Goal: Check status: Check status

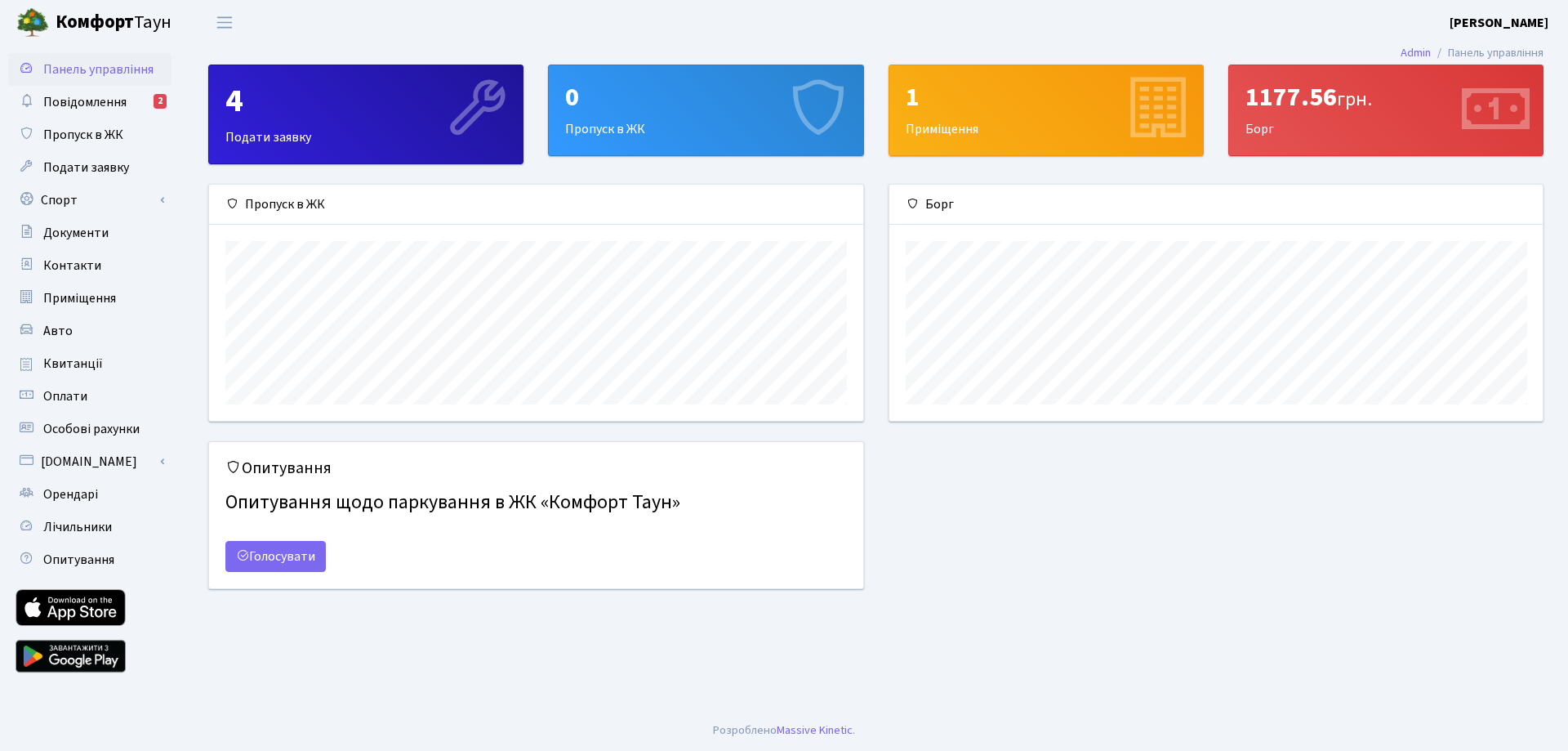
click at [1287, 107] on div "1177.56 грн." at bounding box center [1385, 97] width 281 height 31
click at [87, 366] on span "Квитанції" at bounding box center [73, 364] width 60 height 18
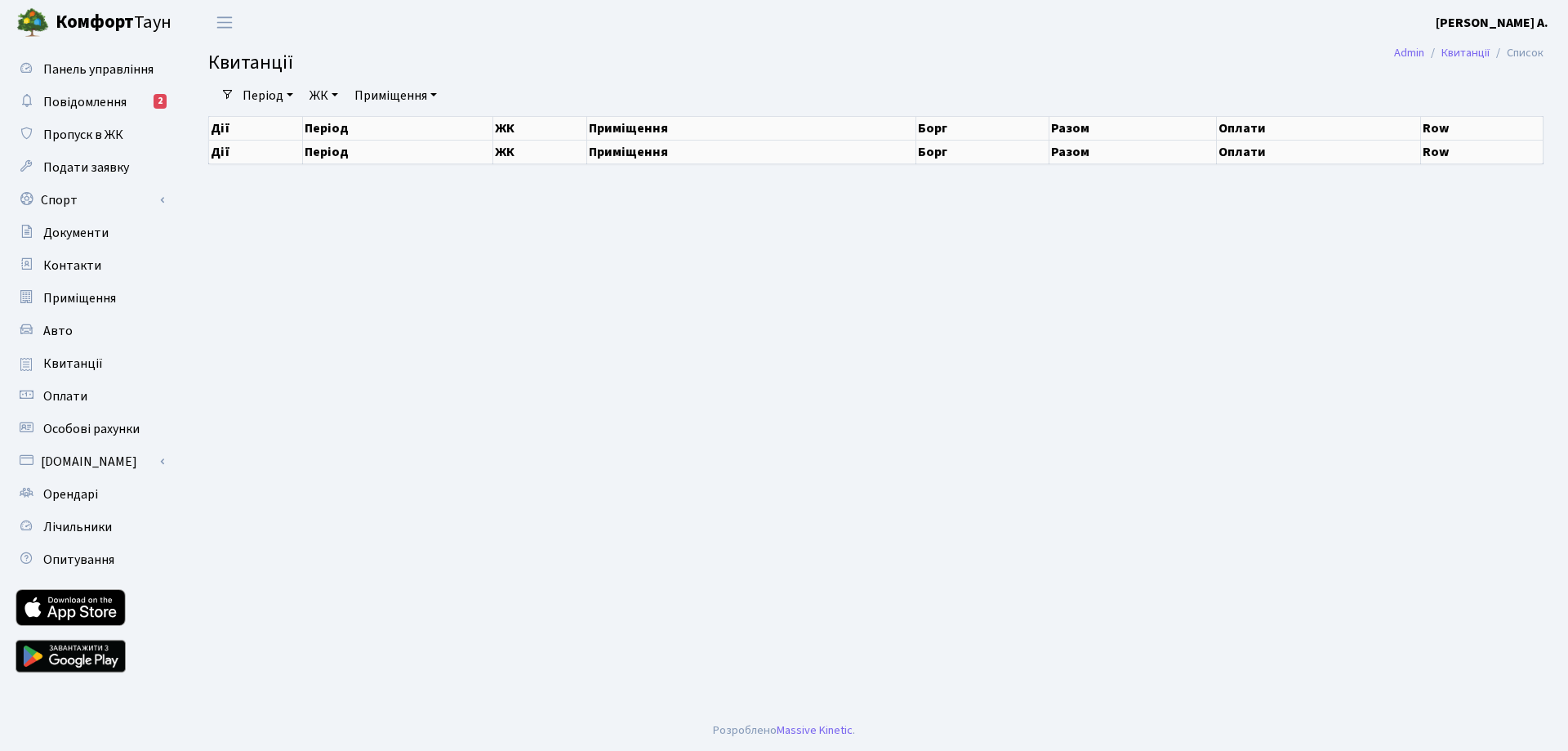
select select "25"
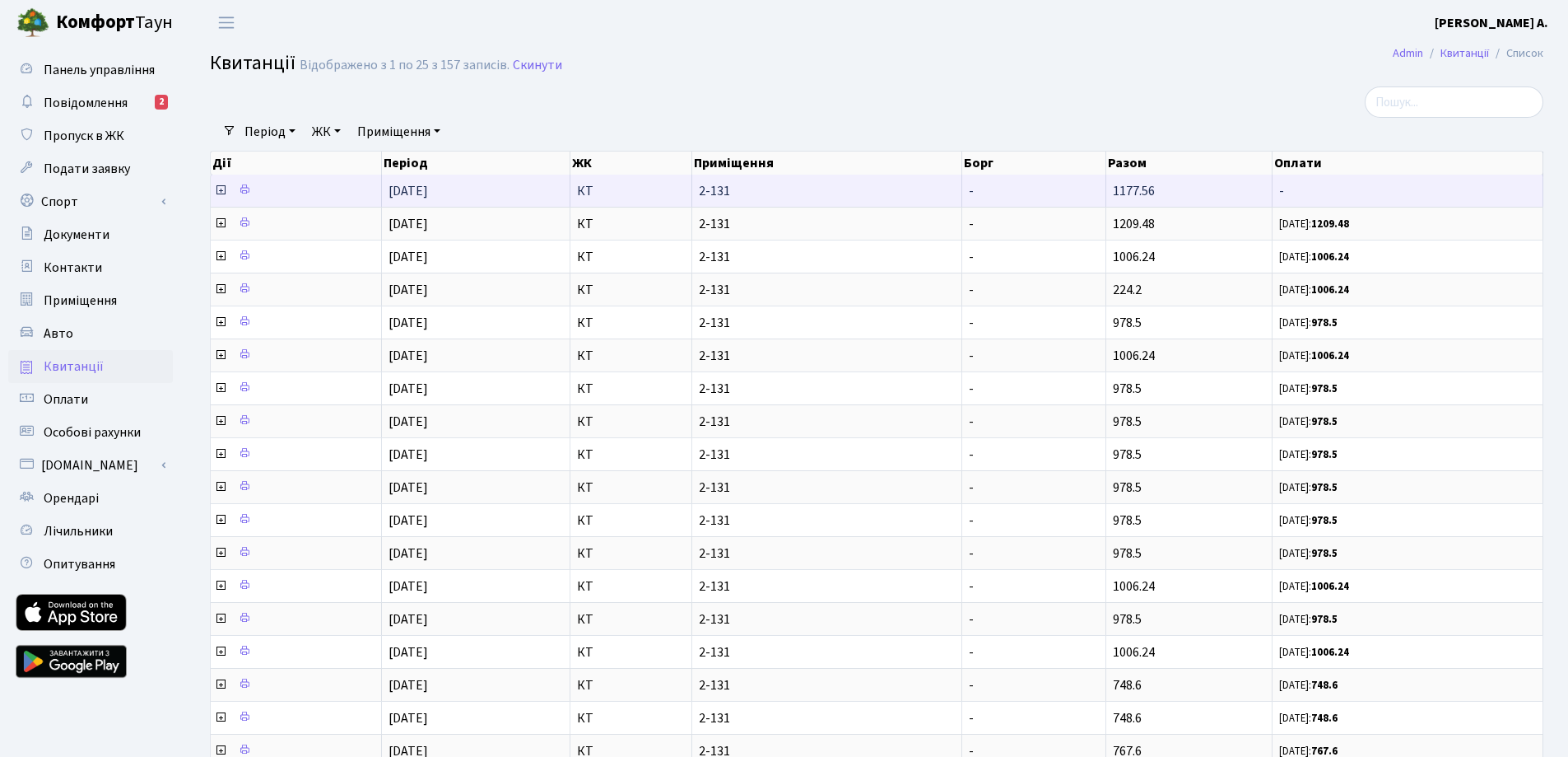
click at [217, 190] on icon at bounding box center [220, 190] width 13 height 13
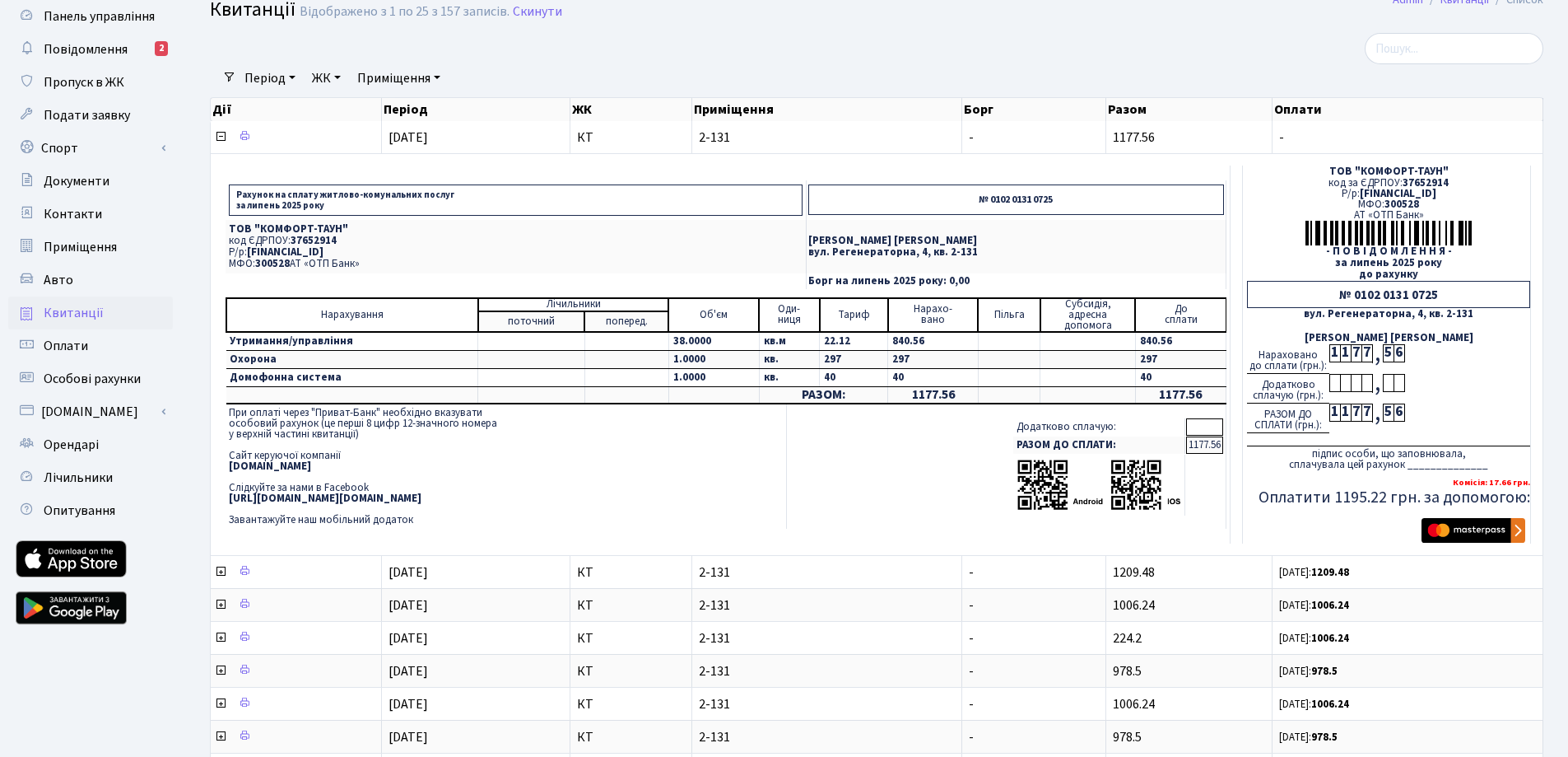
scroll to position [83, 0]
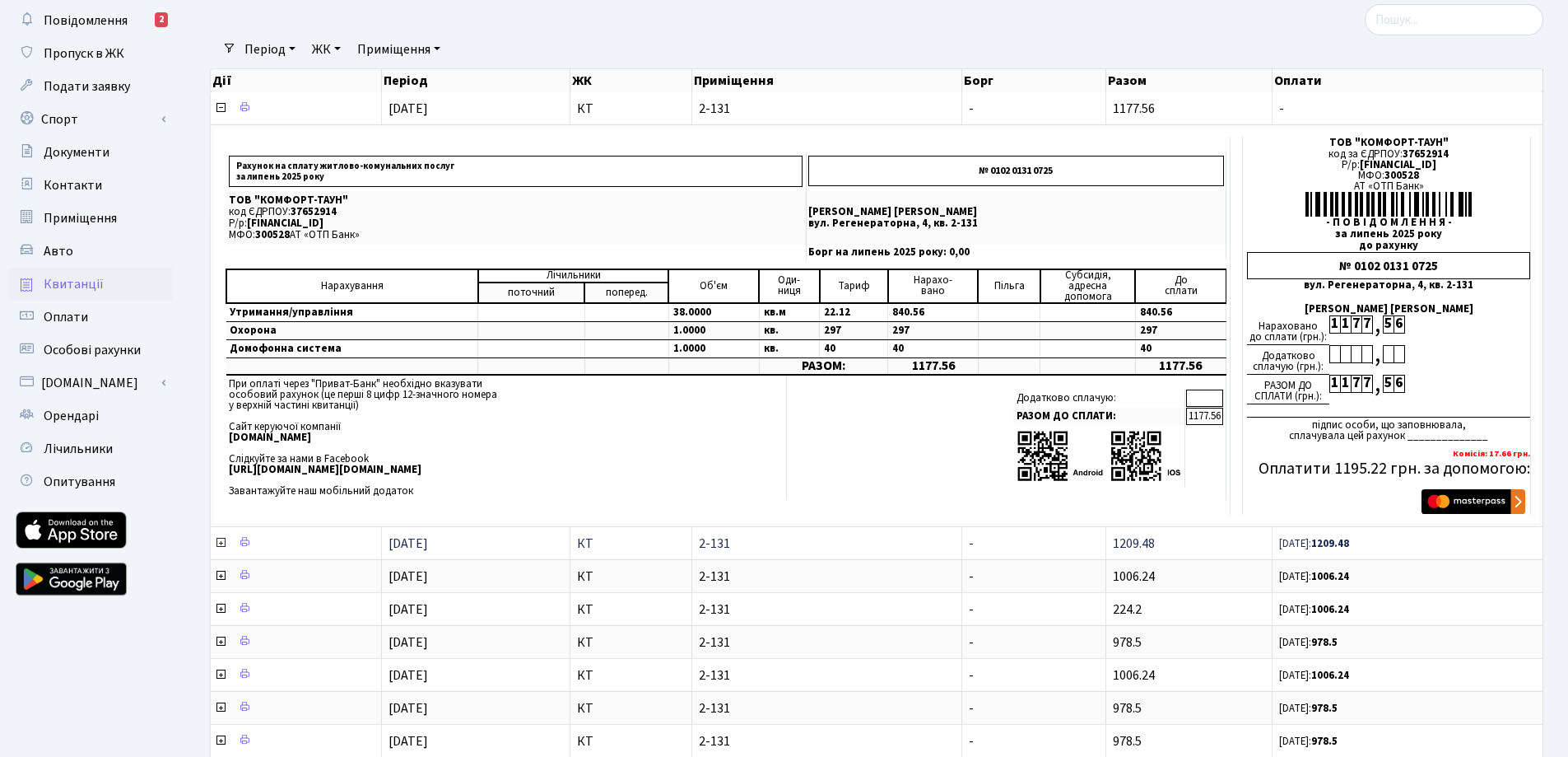
click at [218, 541] on icon at bounding box center [220, 542] width 13 height 13
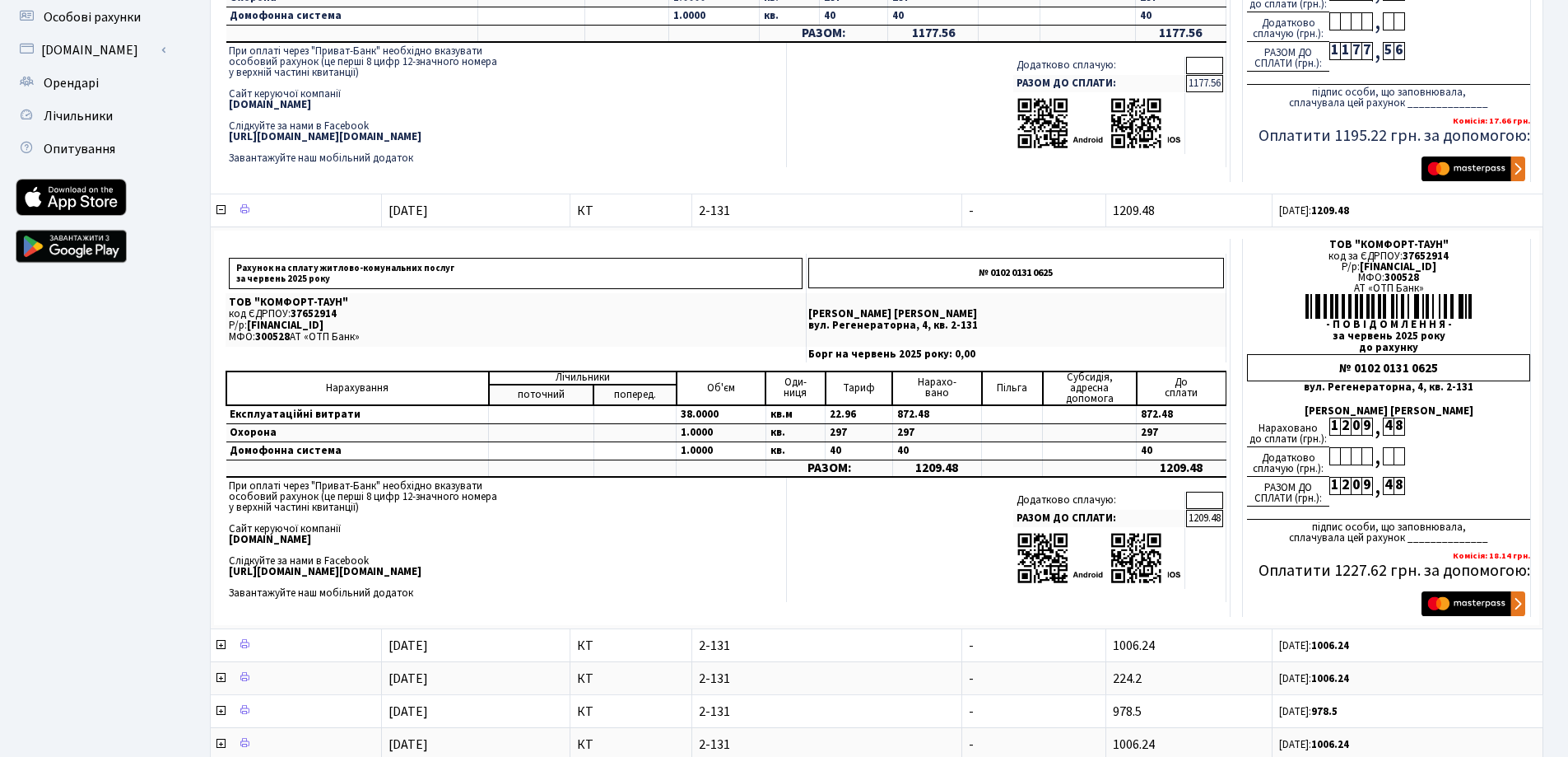
scroll to position [494, 0]
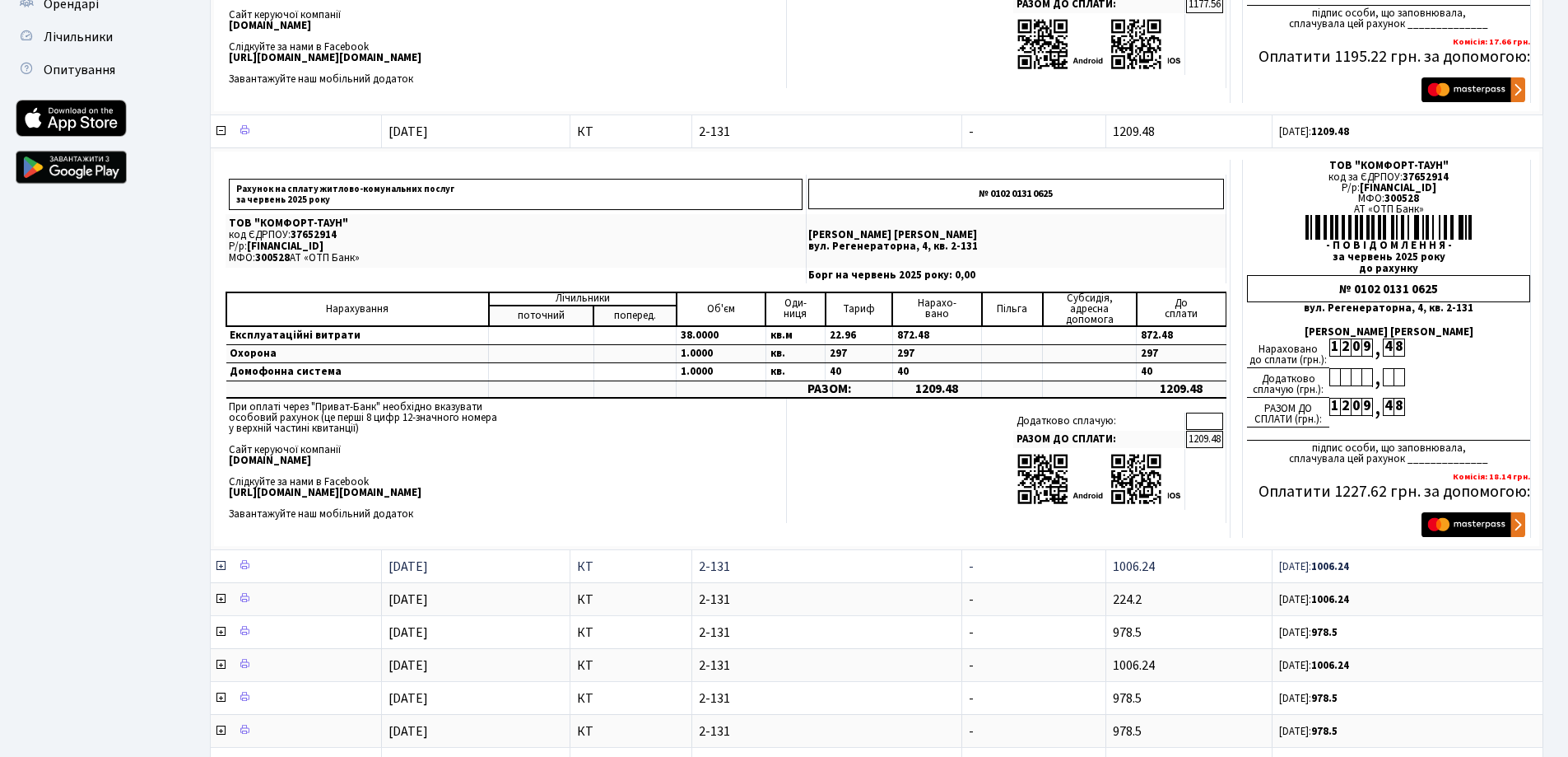
click at [221, 565] on icon at bounding box center [220, 566] width 13 height 13
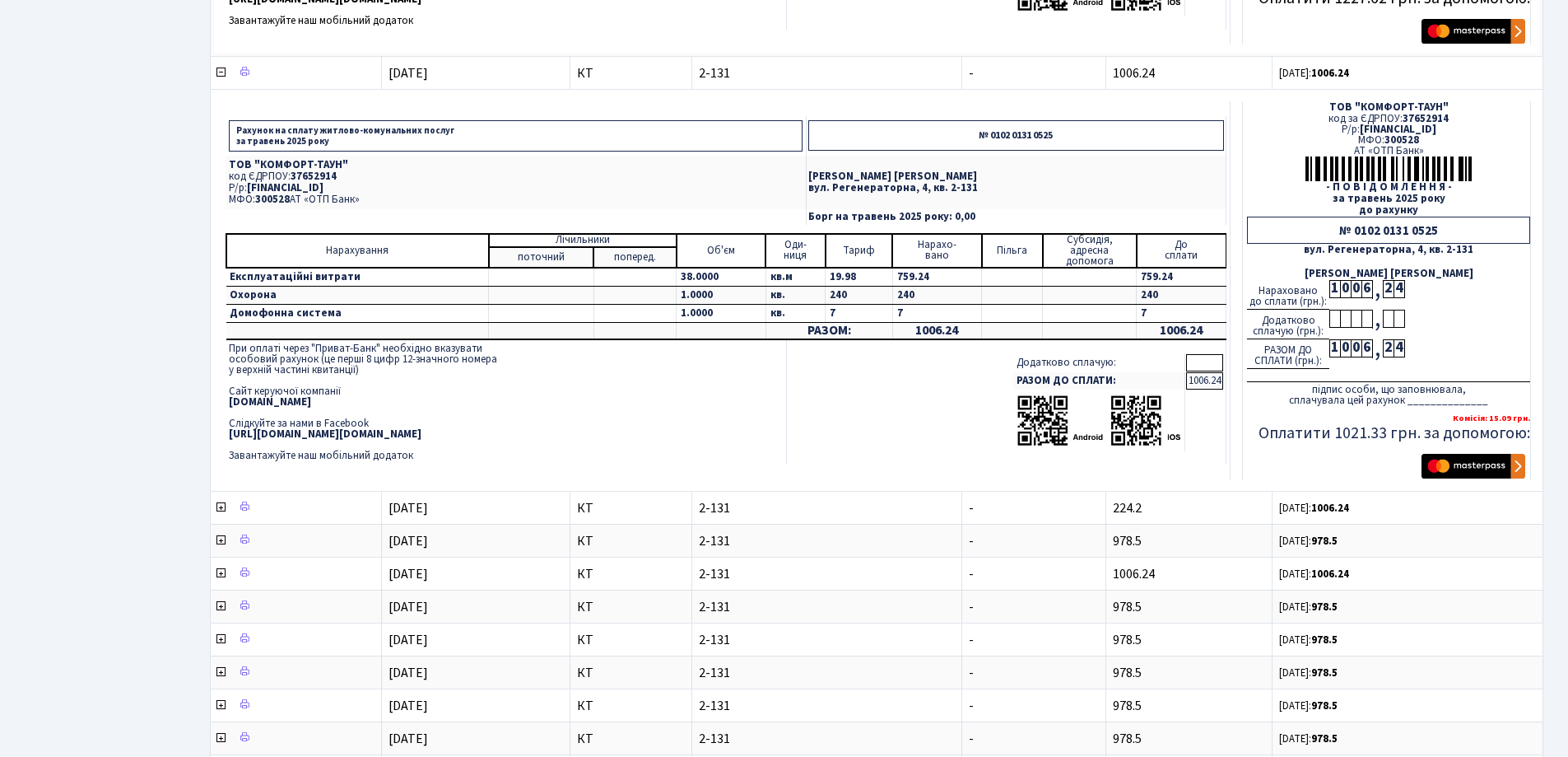
scroll to position [988, 0]
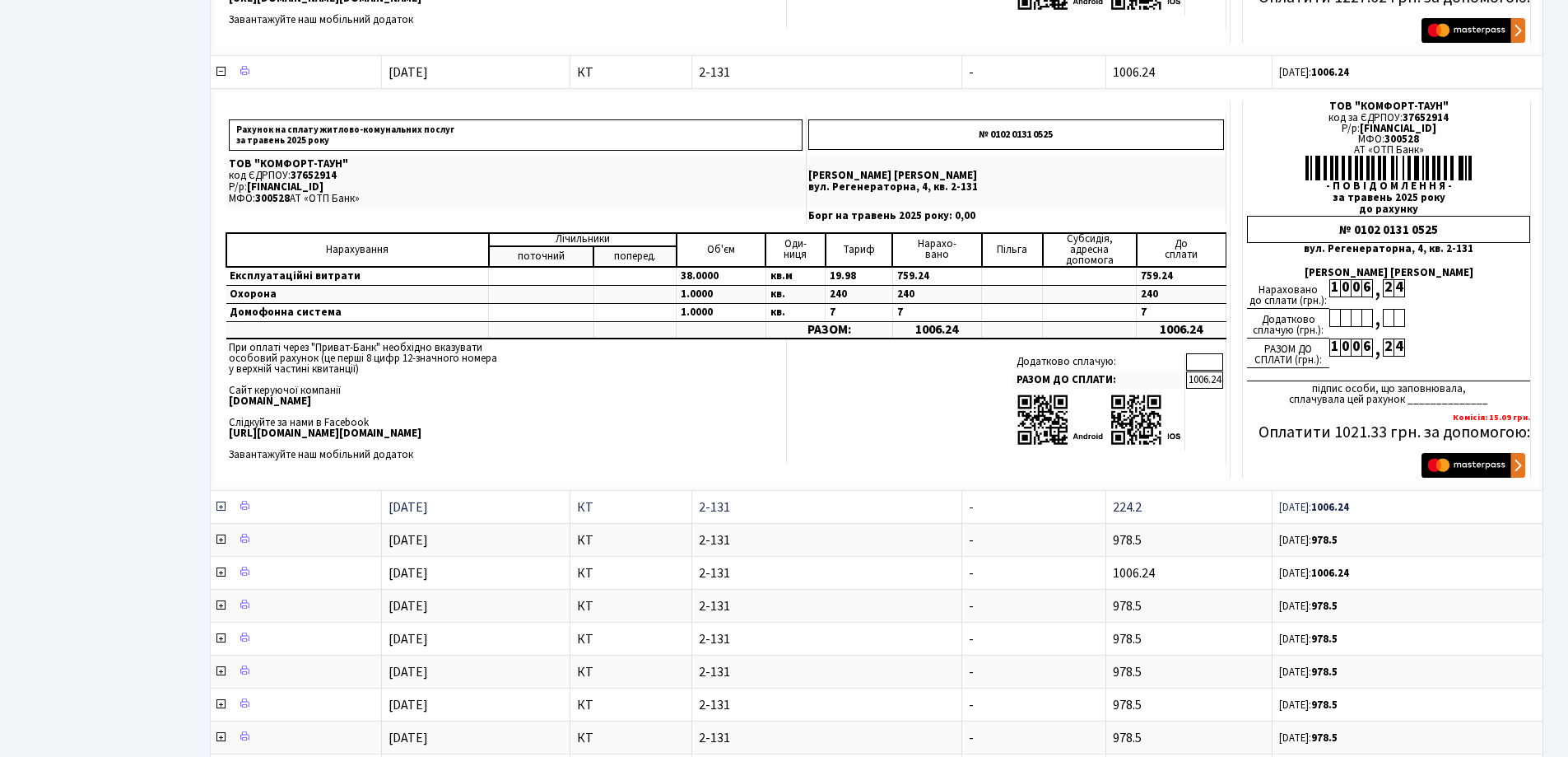
click at [219, 510] on icon at bounding box center [220, 506] width 13 height 13
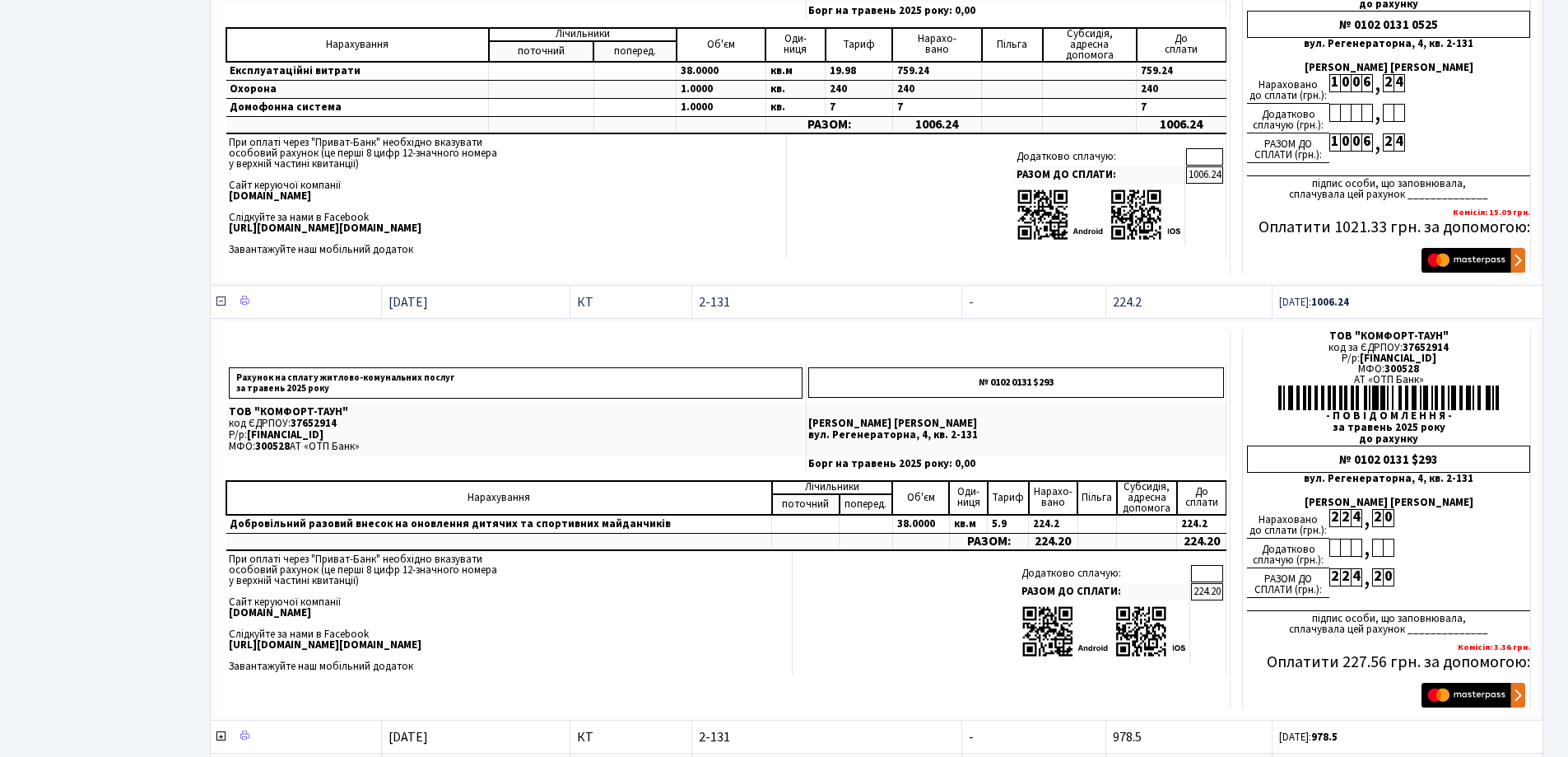
scroll to position [1235, 0]
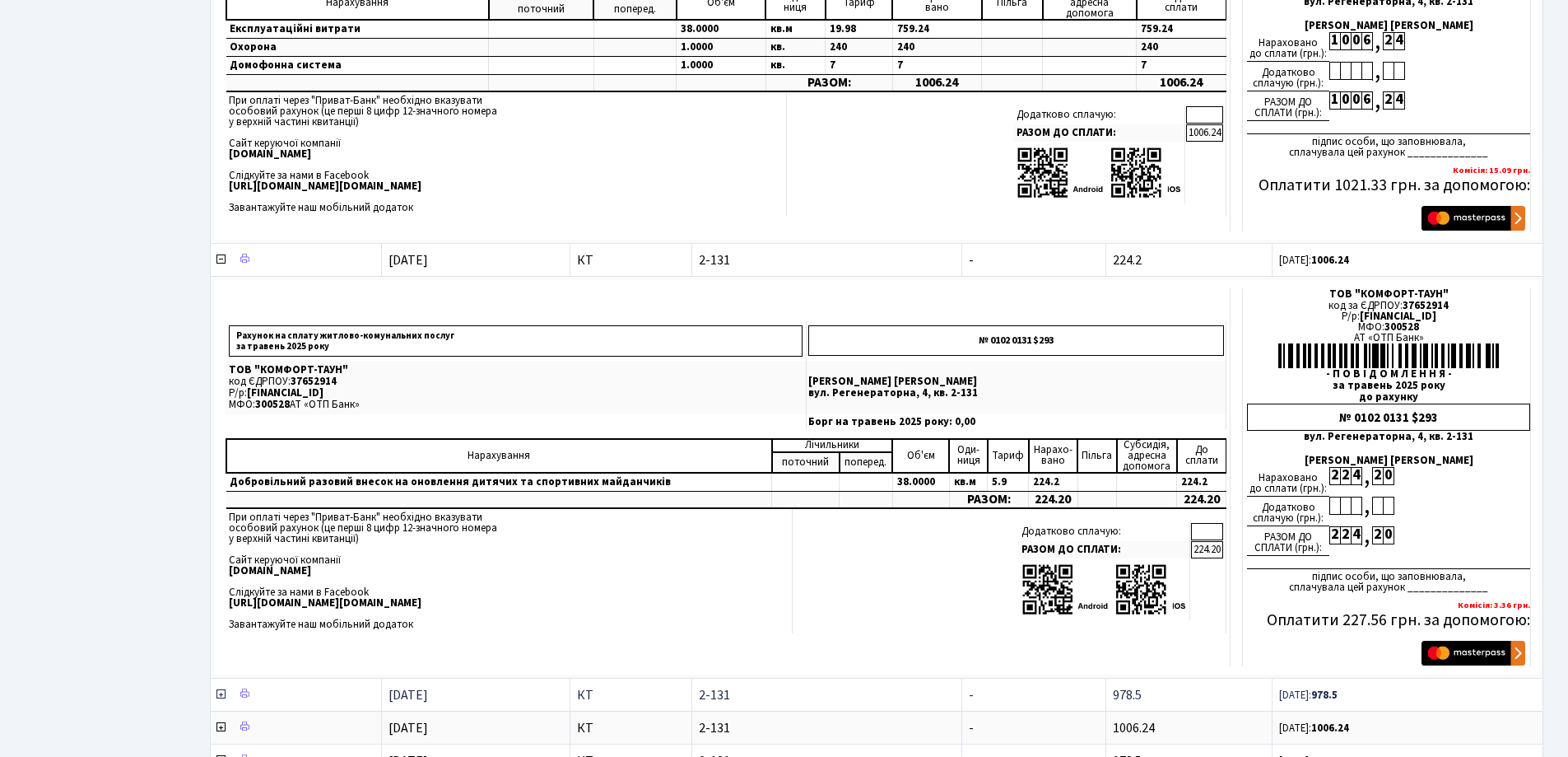
click at [220, 697] on icon at bounding box center [220, 694] width 13 height 13
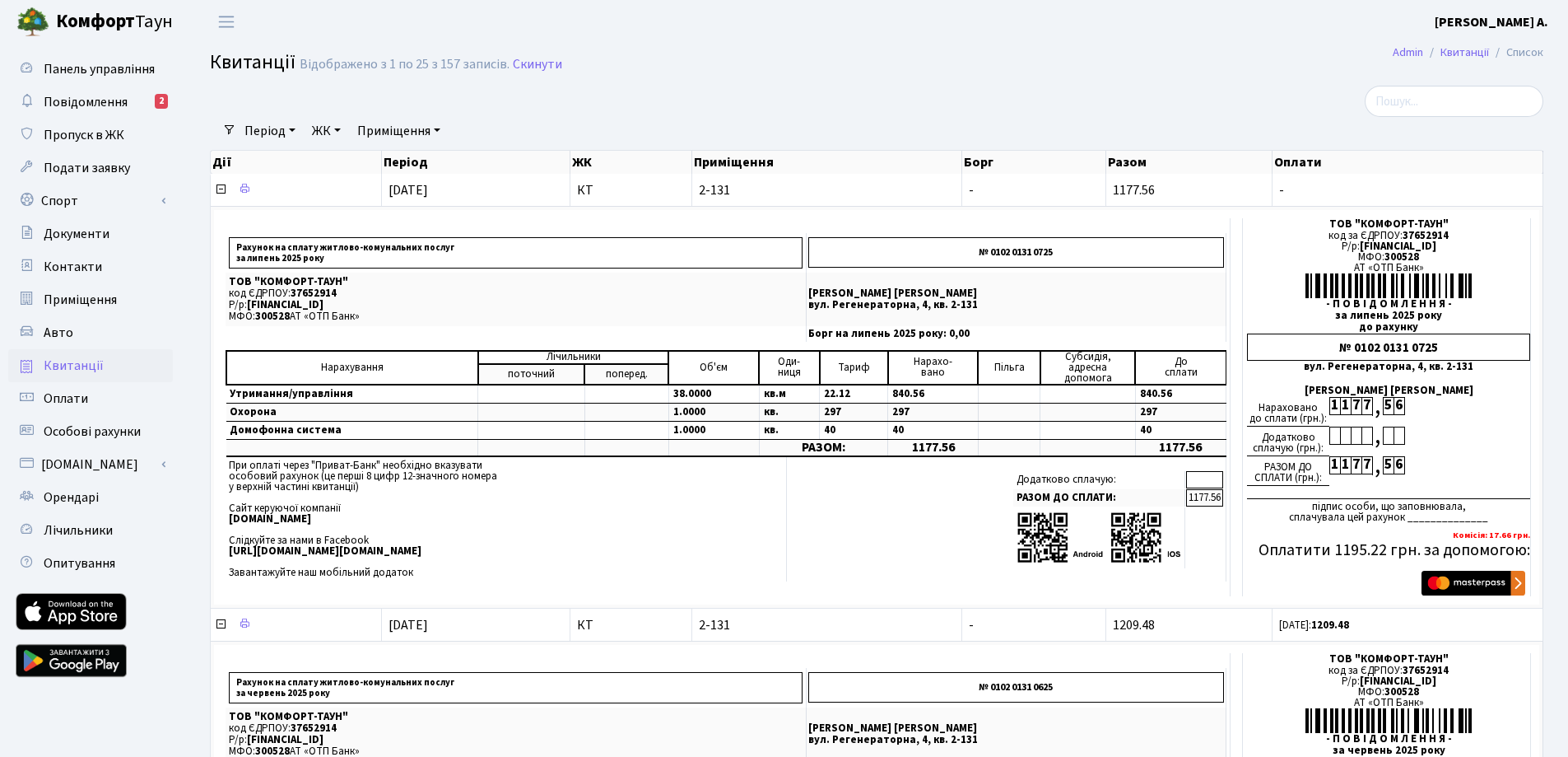
scroll to position [0, 0]
